Goal: Task Accomplishment & Management: Complete application form

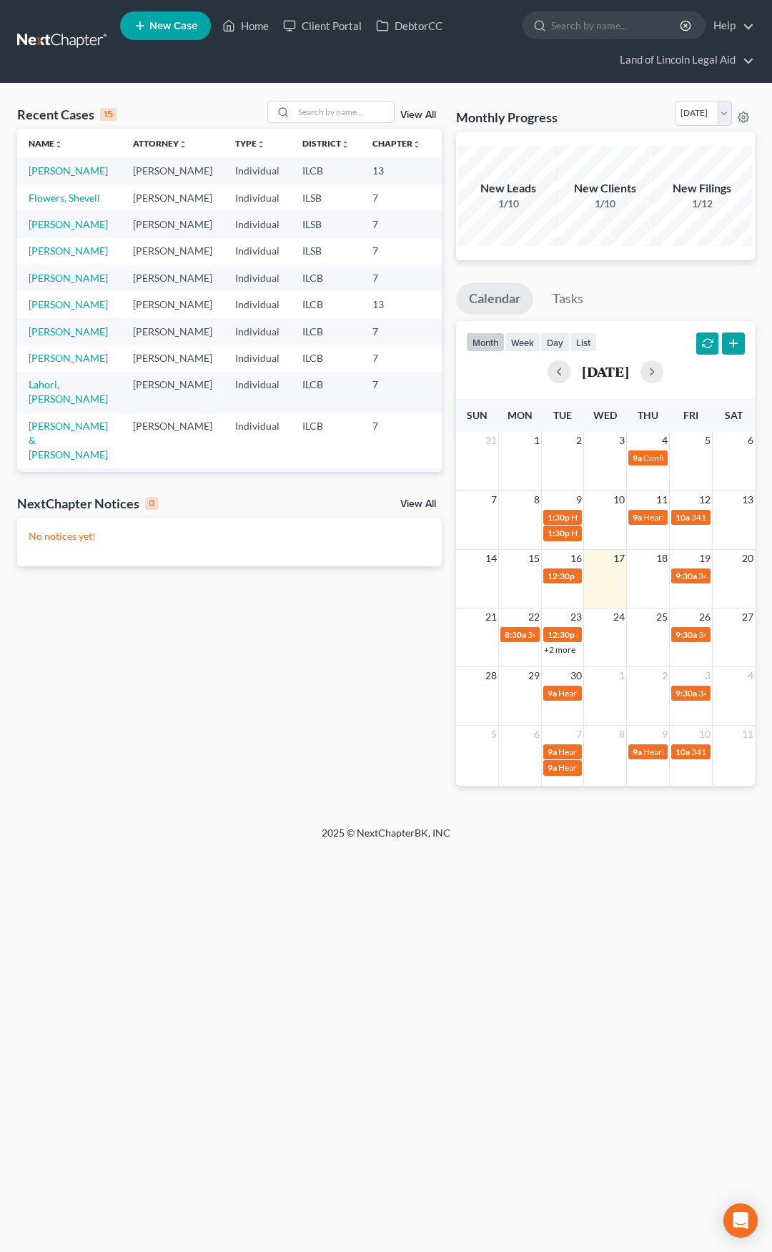
click at [164, 30] on span "New Case" at bounding box center [173, 26] width 48 height 11
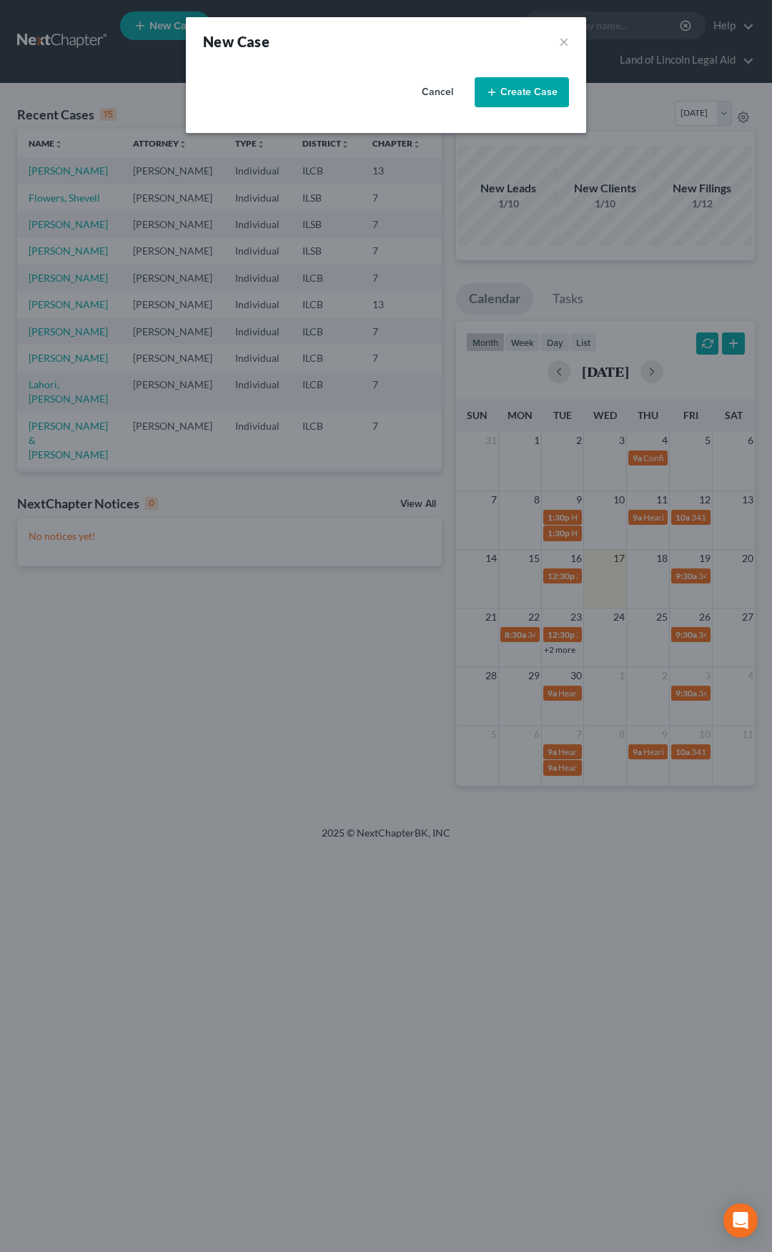
select select "26"
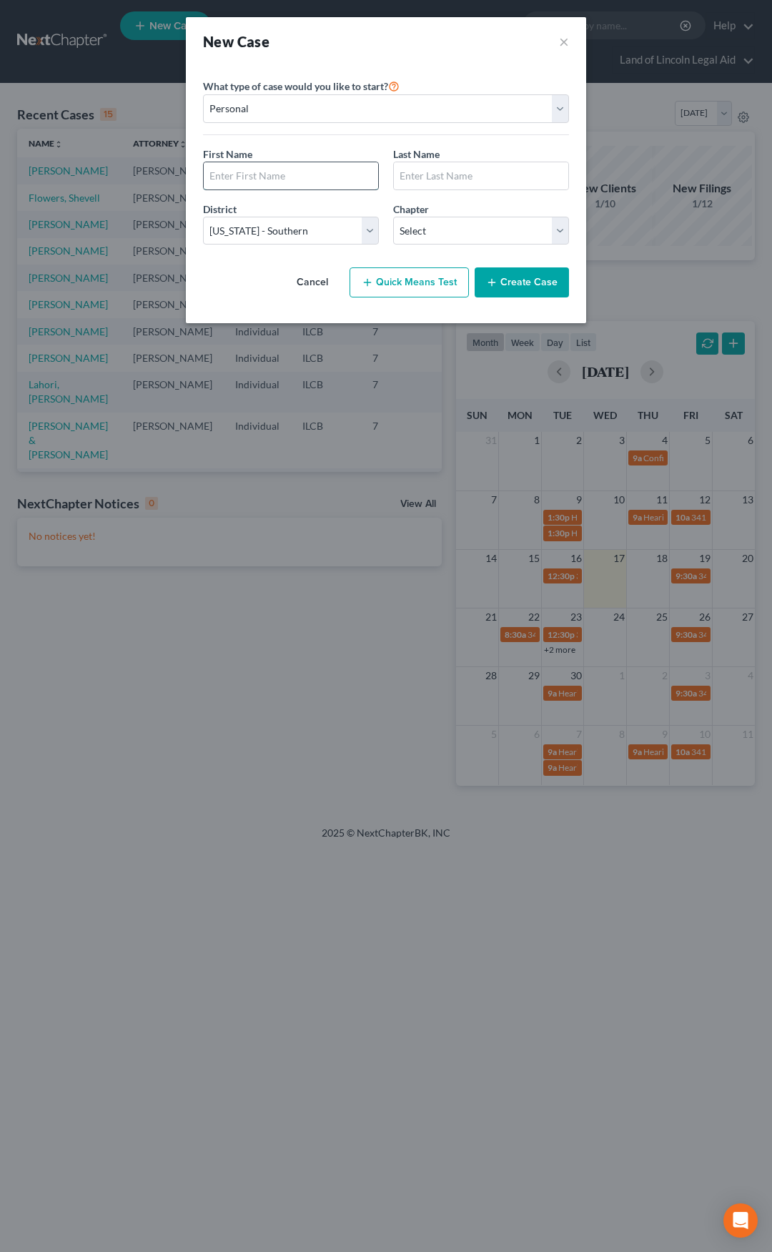
click at [244, 179] on input "text" at bounding box center [291, 175] width 175 height 27
type input "[PERSON_NAME]"
click at [280, 230] on select "Select [US_STATE] - [GEOGRAPHIC_DATA] [US_STATE] - [GEOGRAPHIC_DATA][US_STATE] …" at bounding box center [291, 231] width 176 height 29
select select "24"
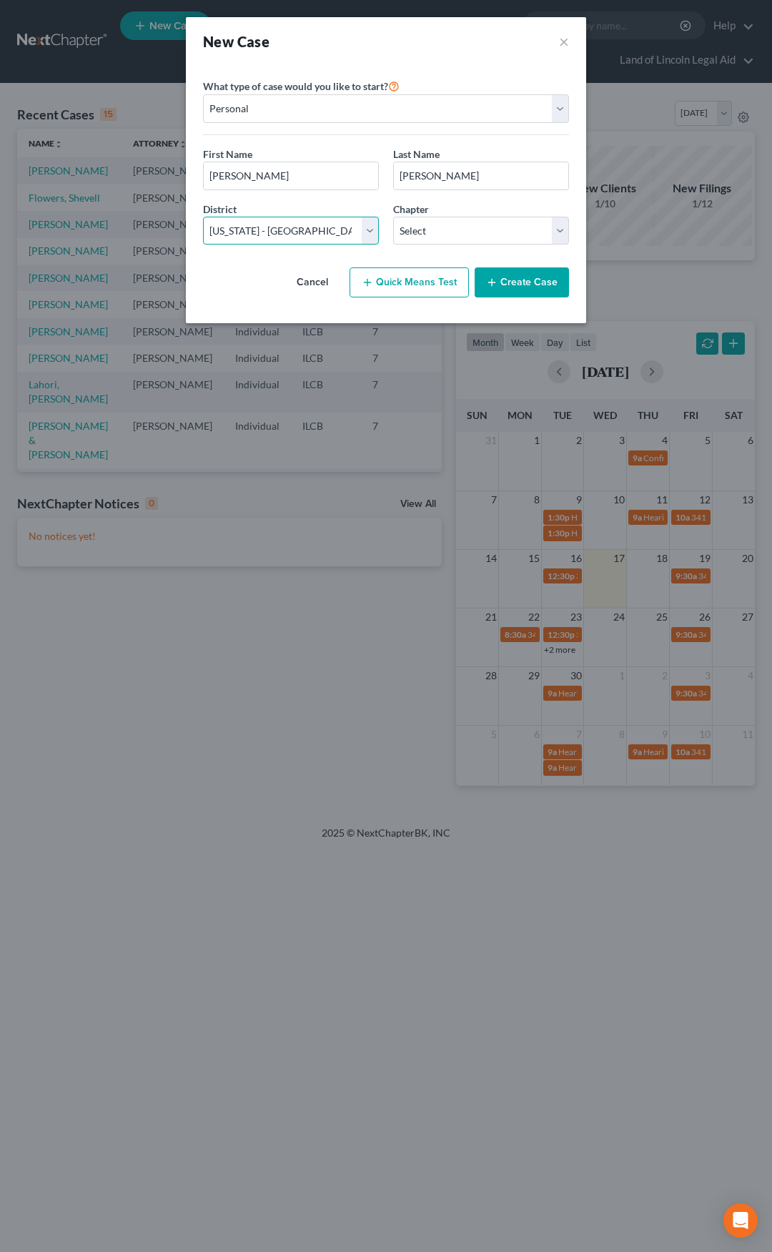
click at [203, 217] on select "Select [US_STATE] - [GEOGRAPHIC_DATA] [US_STATE] - [GEOGRAPHIC_DATA][US_STATE] …" at bounding box center [291, 231] width 176 height 29
click at [422, 232] on select "Select 7 11 12 13" at bounding box center [481, 231] width 176 height 29
select select "0"
click at [393, 217] on select "Select 7 11 12 13" at bounding box center [481, 231] width 176 height 29
click at [508, 281] on button "Create Case" at bounding box center [522, 282] width 94 height 30
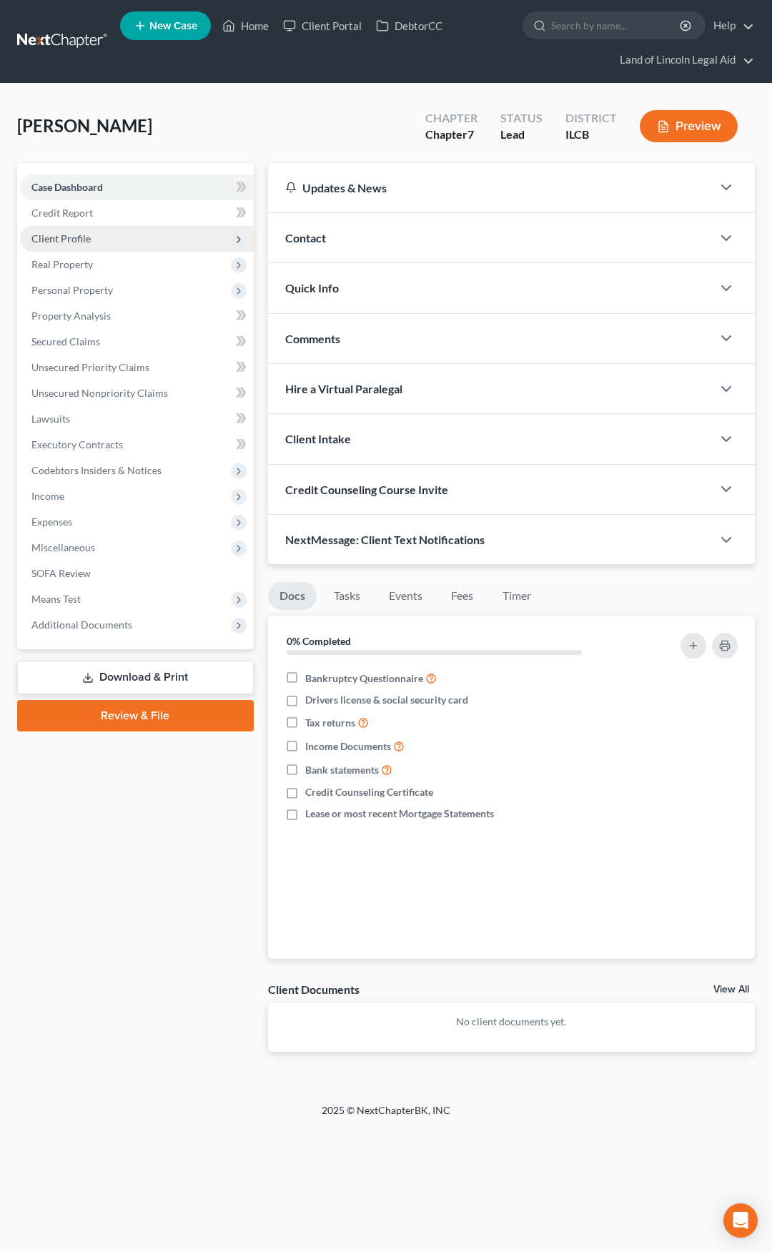
click at [144, 247] on span "Client Profile" at bounding box center [137, 239] width 234 height 26
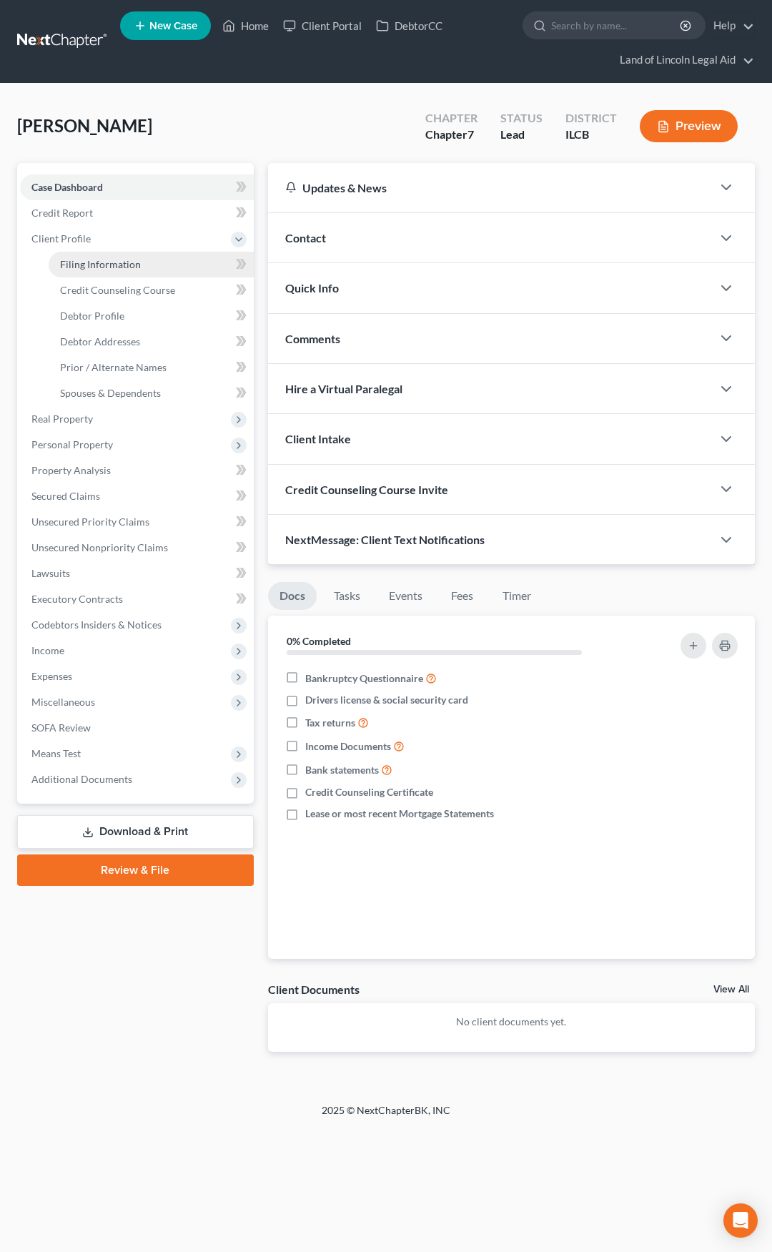
click at [148, 265] on link "Filing Information" at bounding box center [151, 265] width 205 height 26
select select "1"
select select "0"
select select "24"
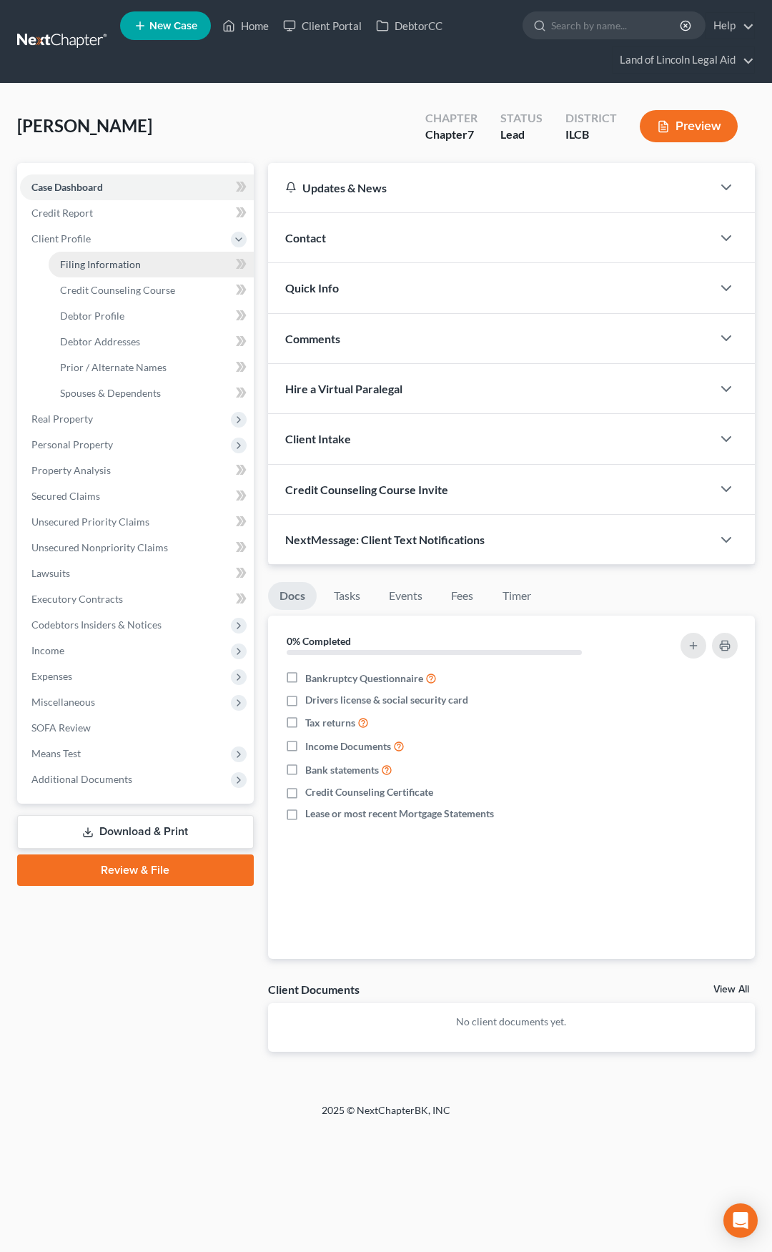
select select "14"
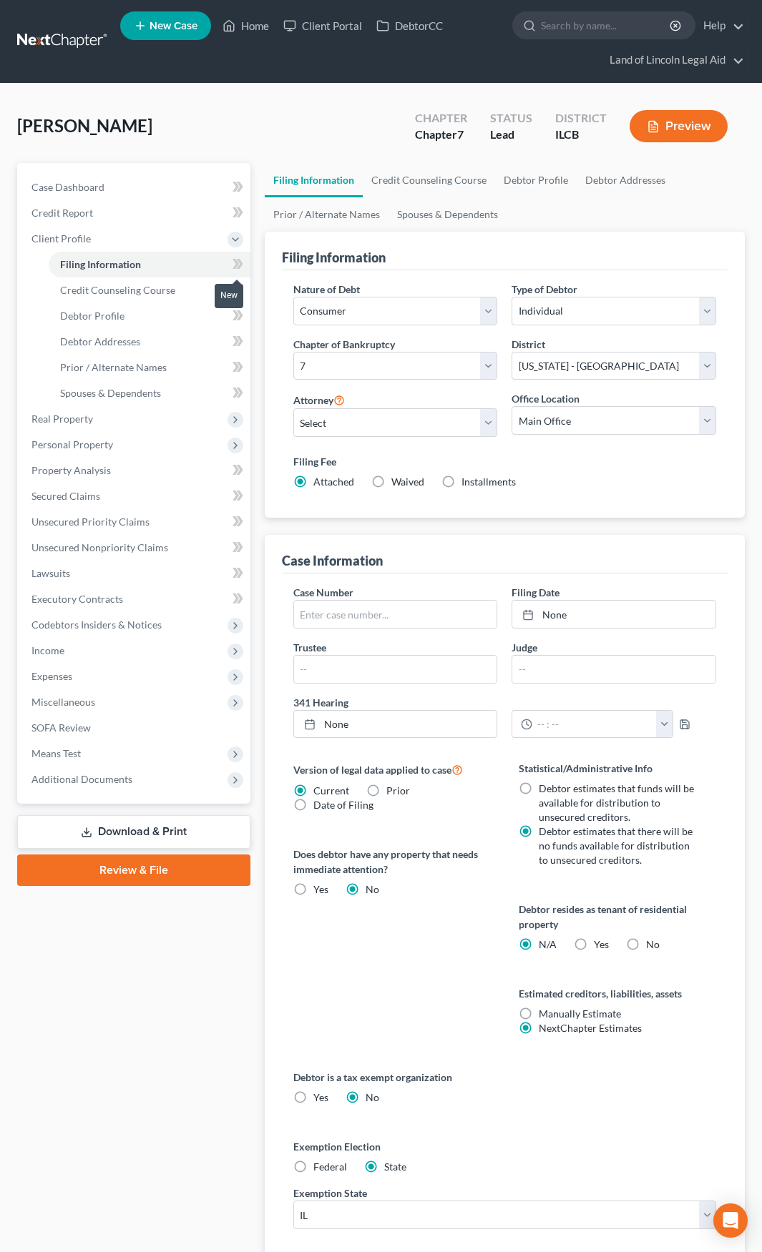
click at [235, 267] on icon at bounding box center [235, 264] width 6 height 10
